Goal: Task Accomplishment & Management: Manage account settings

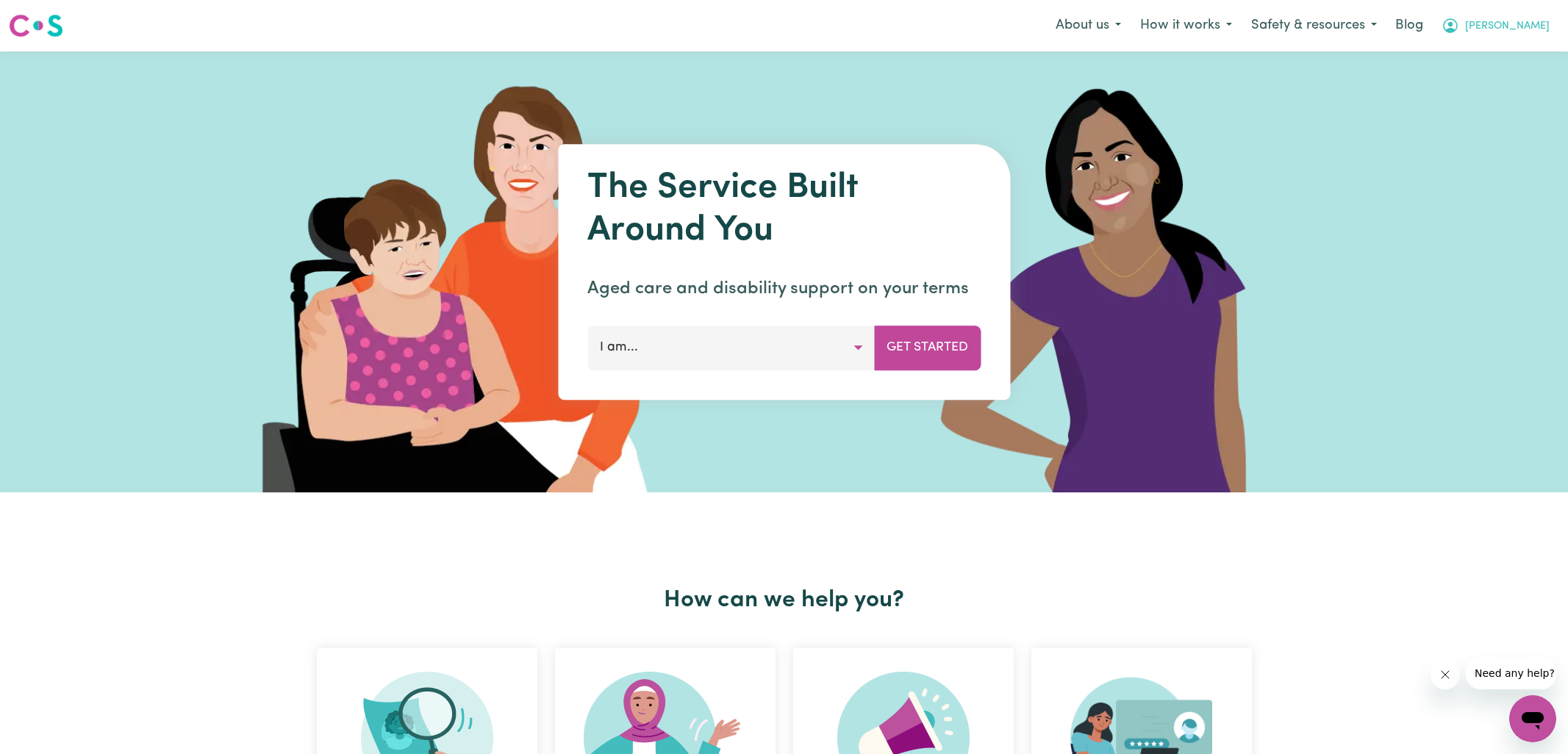
click at [1459, 23] on icon "My Account" at bounding box center [1450, 25] width 17 height 17
click at [1472, 91] on link "Logout" at bounding box center [1500, 84] width 116 height 28
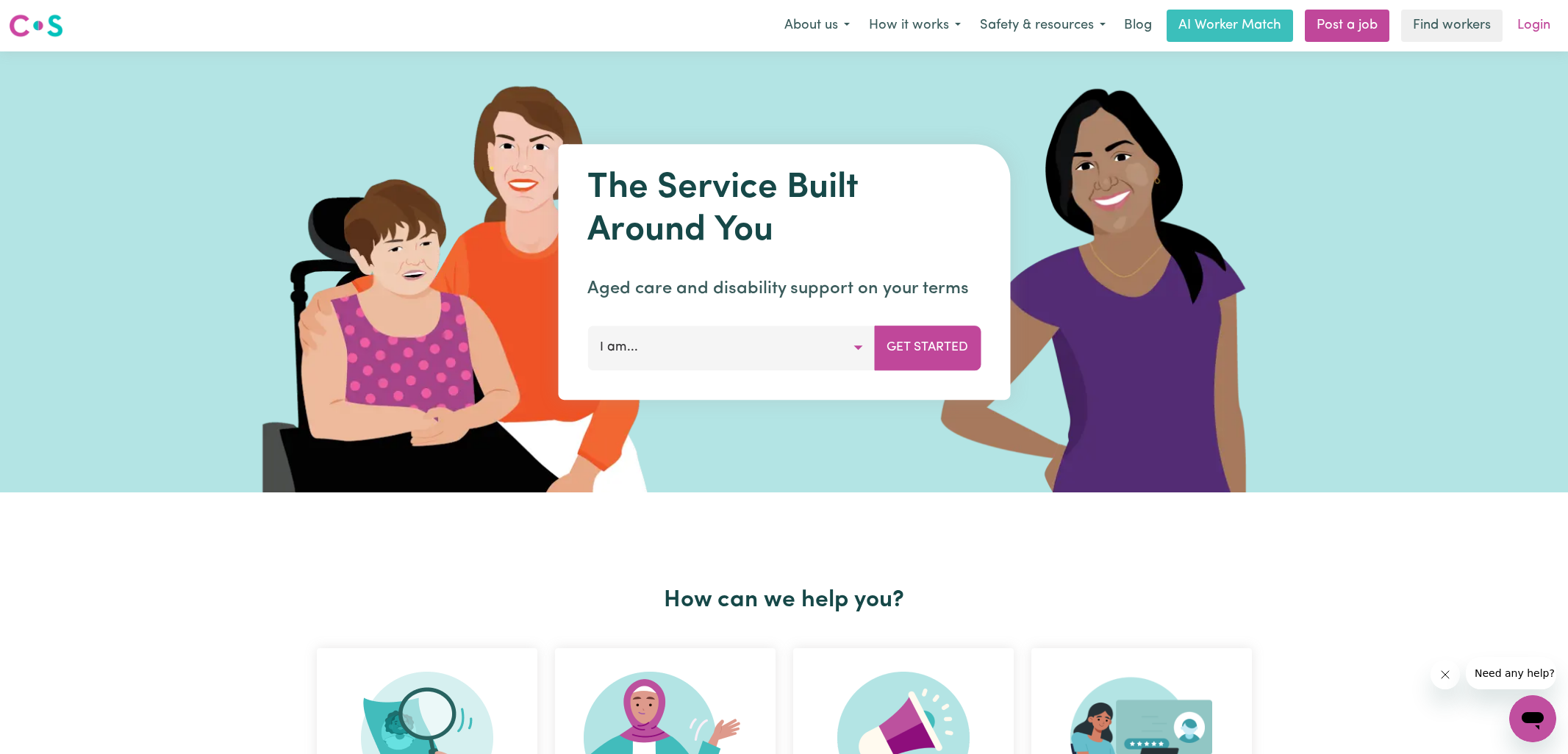
click at [1537, 27] on link "Login" at bounding box center [1533, 26] width 51 height 33
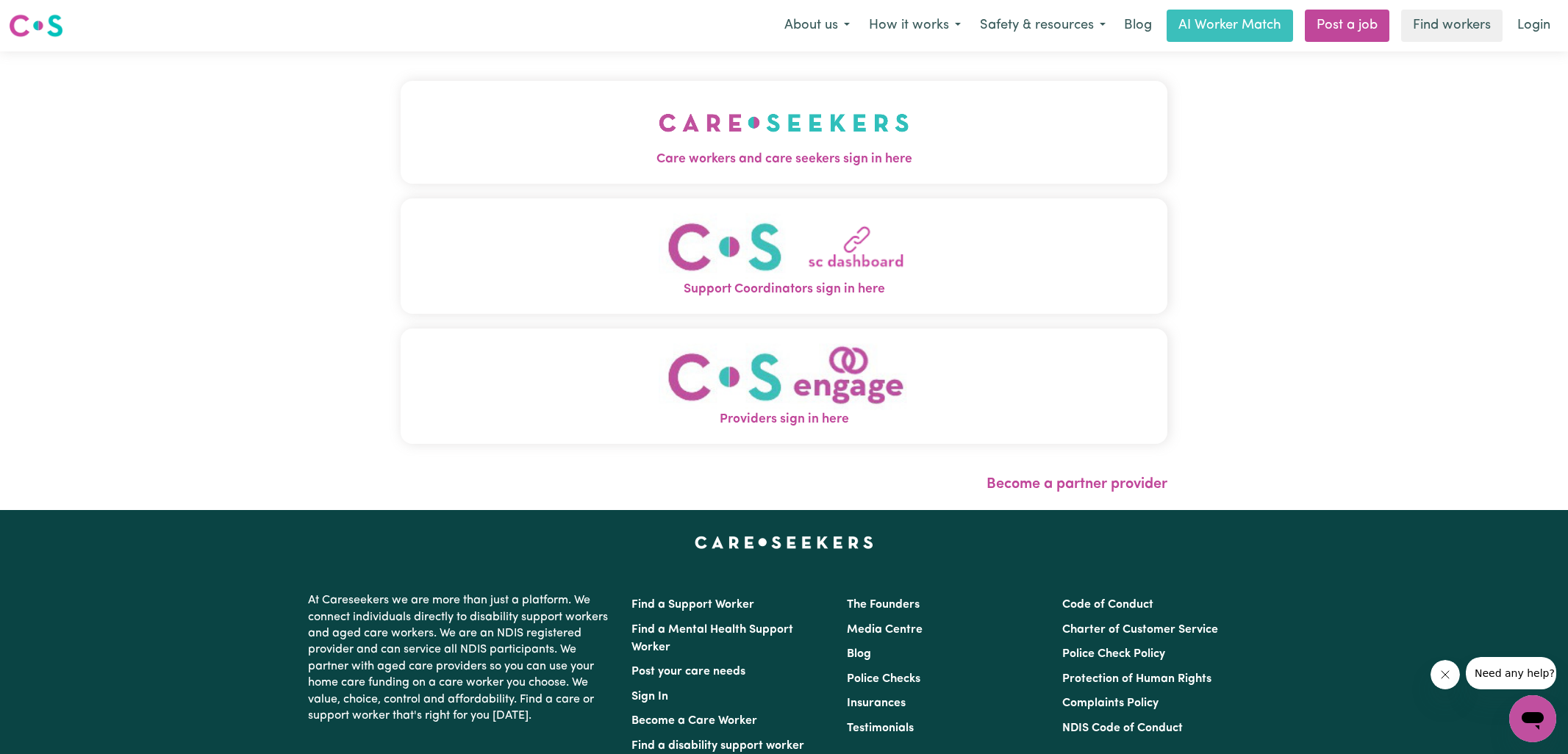
click at [637, 164] on span "Care workers and care seekers sign in here" at bounding box center [784, 159] width 767 height 19
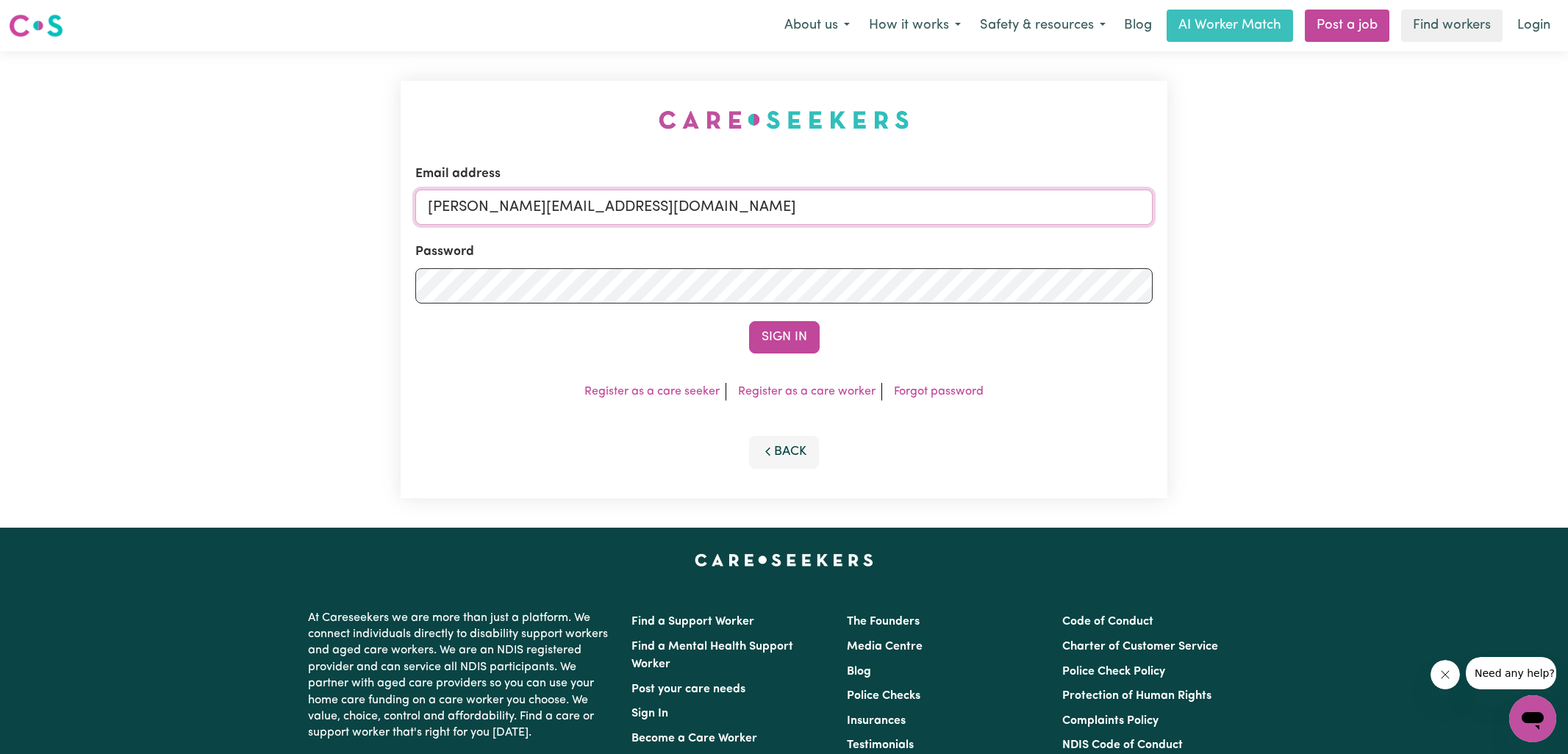
click at [722, 211] on input "[PERSON_NAME][EMAIL_ADDRESS][DOMAIN_NAME]" at bounding box center [784, 207] width 737 height 36
click at [571, 145] on div "Email address [EMAIL_ADDRESS][DOMAIN_NAME] Password Sign In Register as a care …" at bounding box center [784, 289] width 767 height 418
drag, startPoint x: 518, startPoint y: 204, endPoint x: 853, endPoint y: 223, distance: 335.5
click at [853, 223] on input "[EMAIL_ADDRESS][DOMAIN_NAME]" at bounding box center [784, 207] width 737 height 36
paste input "[EMAIL_ADDRESS][DOMAIN_NAME]"
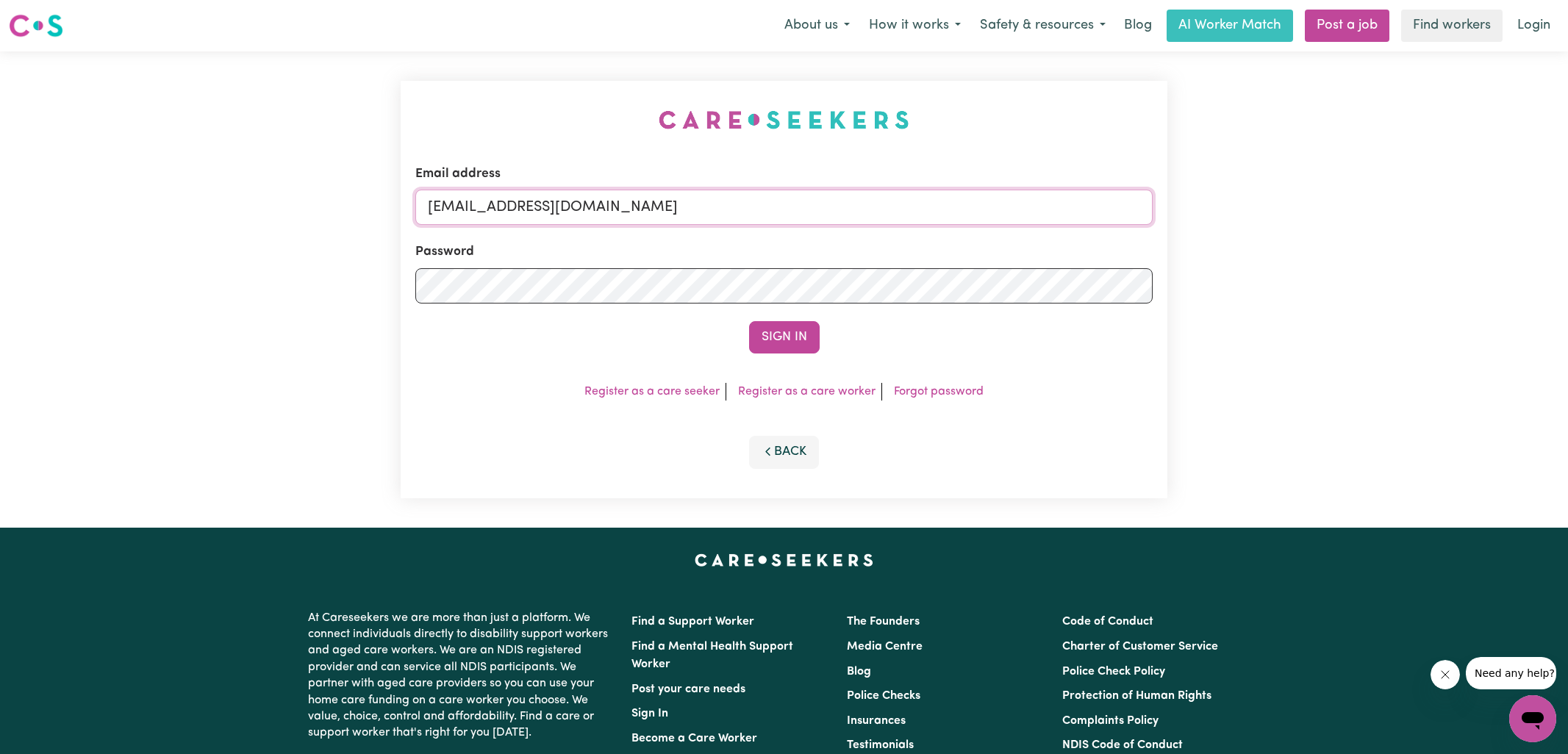
type input "[EMAIL_ADDRESS][DOMAIN_NAME]"
click at [755, 142] on div "Email address [EMAIL_ADDRESS][DOMAIN_NAME] Password Sign In Register as a care …" at bounding box center [784, 289] width 767 height 418
click at [770, 336] on button "Sign In" at bounding box center [784, 337] width 70 height 33
